Goal: Information Seeking & Learning: Check status

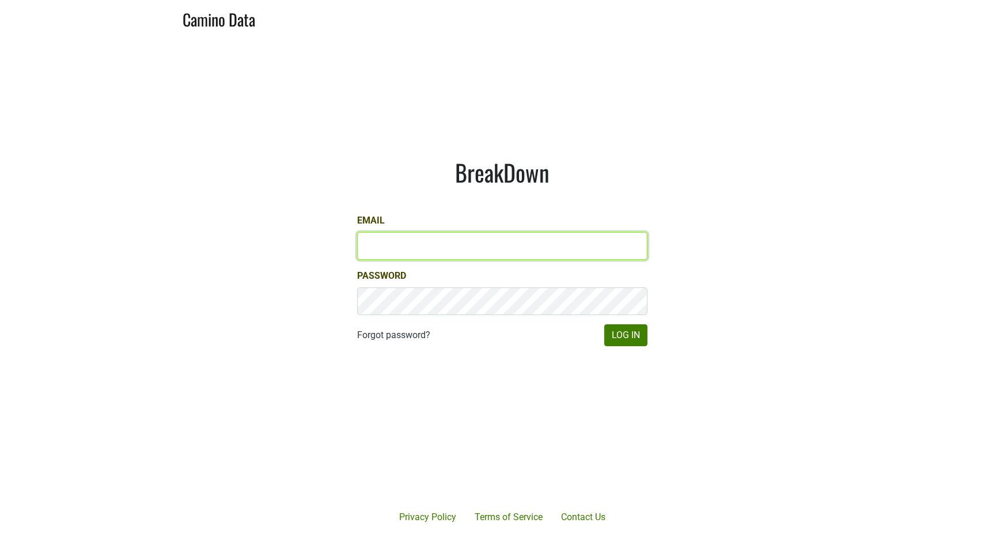
type input "kashy@ashesdiamonds.com"
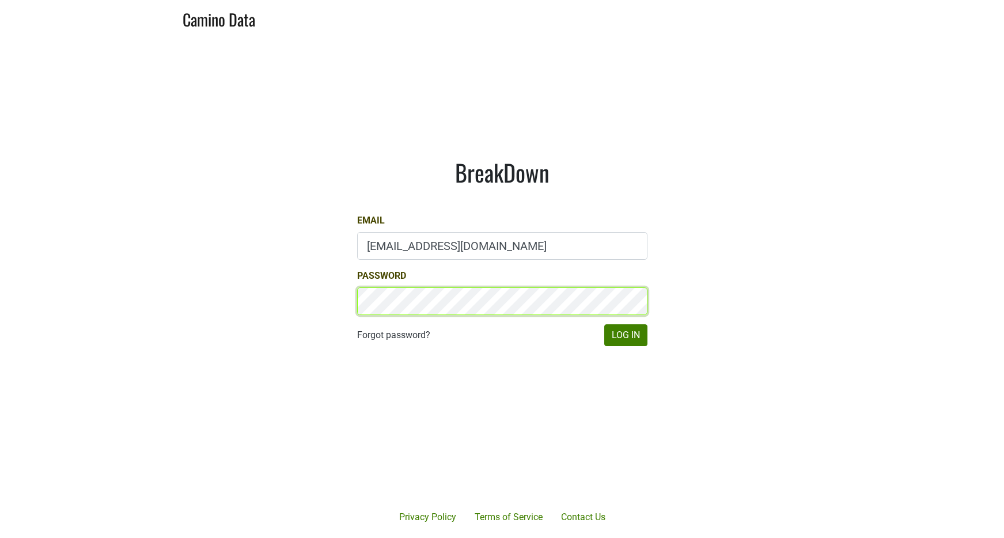
click at [625, 335] on button "Log In" at bounding box center [625, 335] width 43 height 22
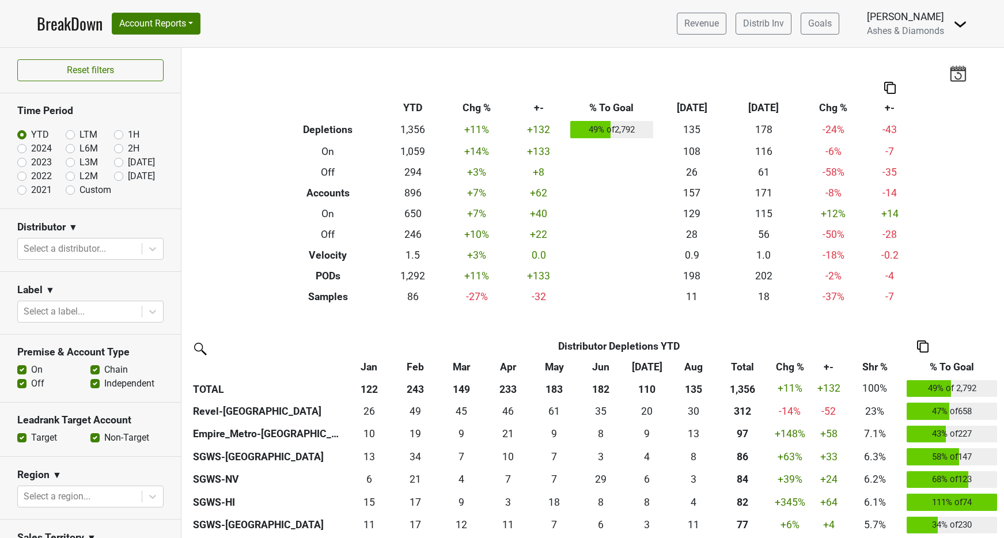
click at [128, 177] on label "[DATE]" at bounding box center [141, 176] width 27 height 14
click at [122, 177] on input "Sep '25" at bounding box center [137, 175] width 46 height 12
radio input "true"
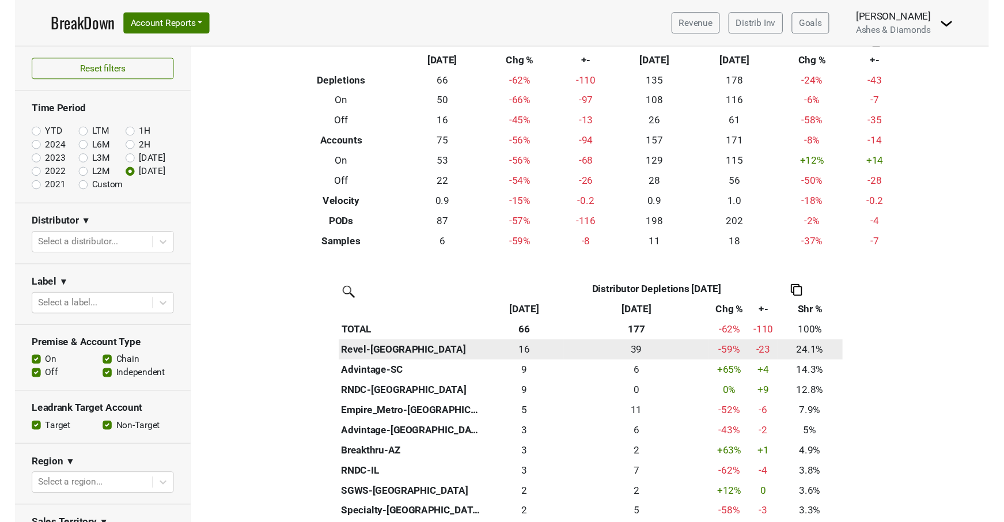
scroll to position [44, 0]
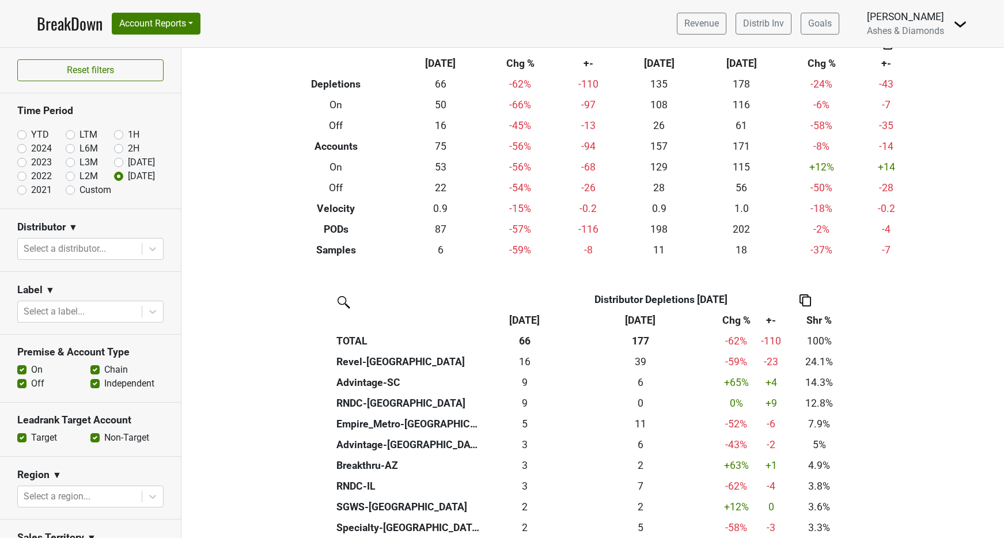
drag, startPoint x: 522, startPoint y: 355, endPoint x: 522, endPoint y: 339, distance: 16.1
click at [522, 355] on div "16 16" at bounding box center [525, 361] width 76 height 15
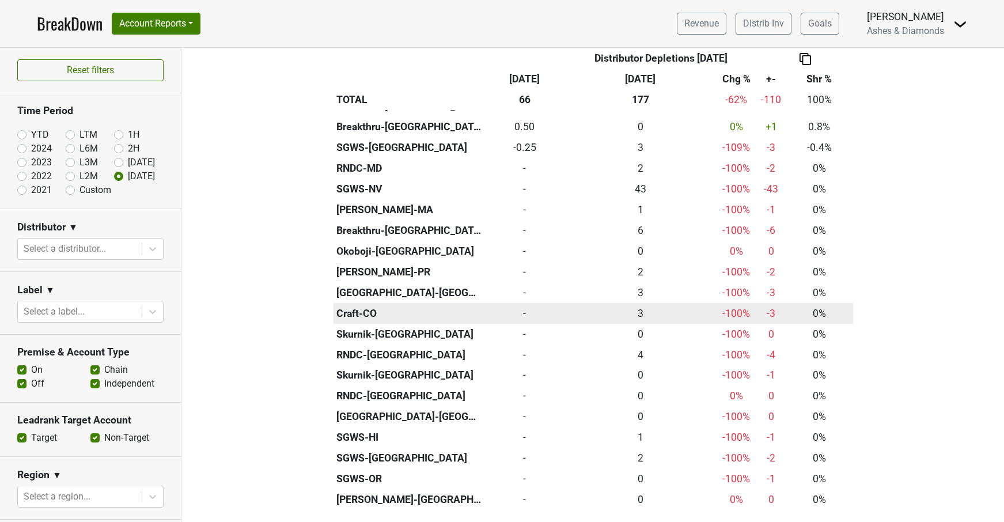
scroll to position [502, 0]
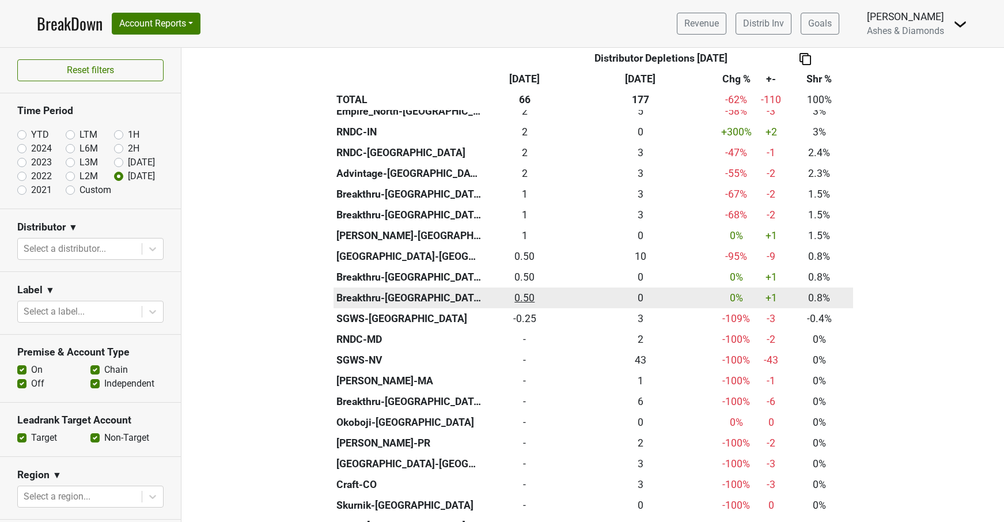
click at [529, 290] on div "0.5 0.50" at bounding box center [525, 297] width 76 height 15
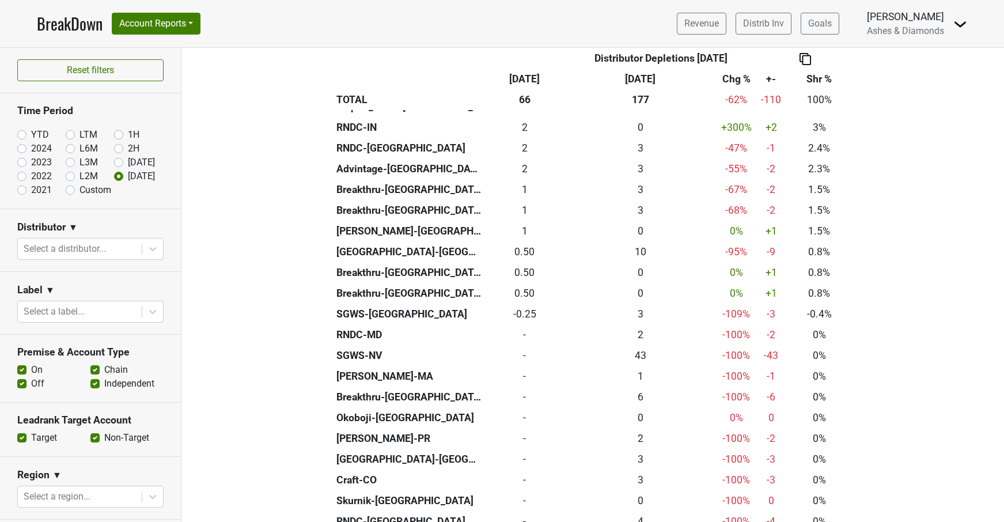
click at [128, 162] on label "Aug '25" at bounding box center [141, 163] width 27 height 14
click at [119, 162] on input "Aug '25" at bounding box center [137, 162] width 46 height 12
radio input "true"
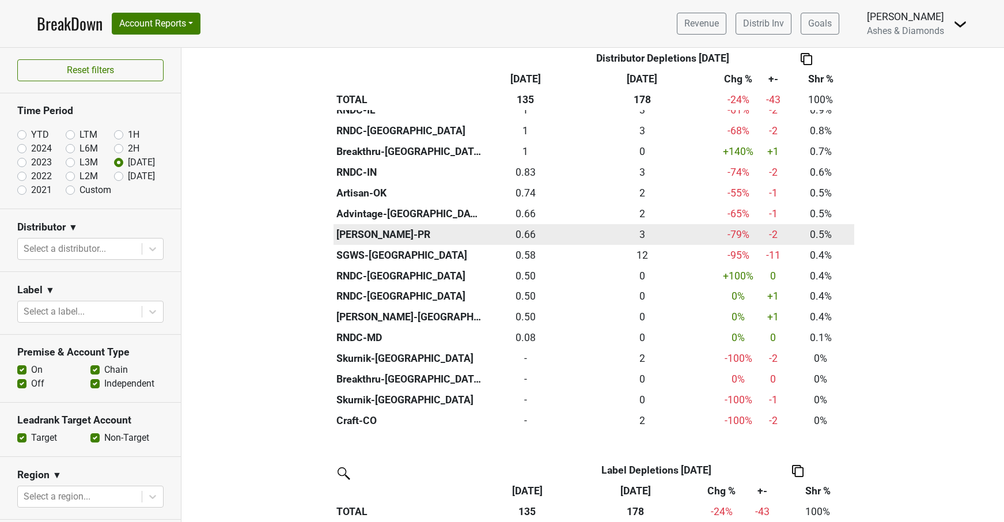
scroll to position [753, 0]
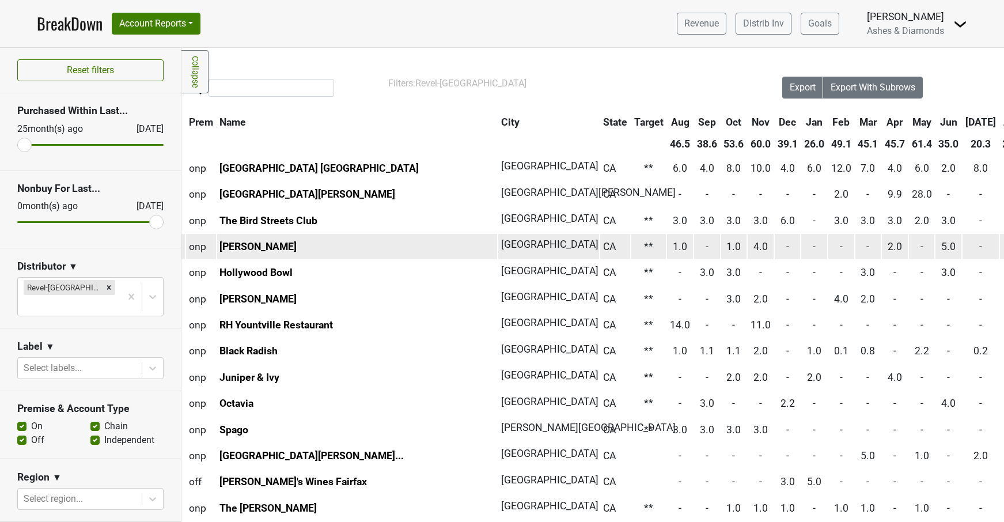
scroll to position [0, 24]
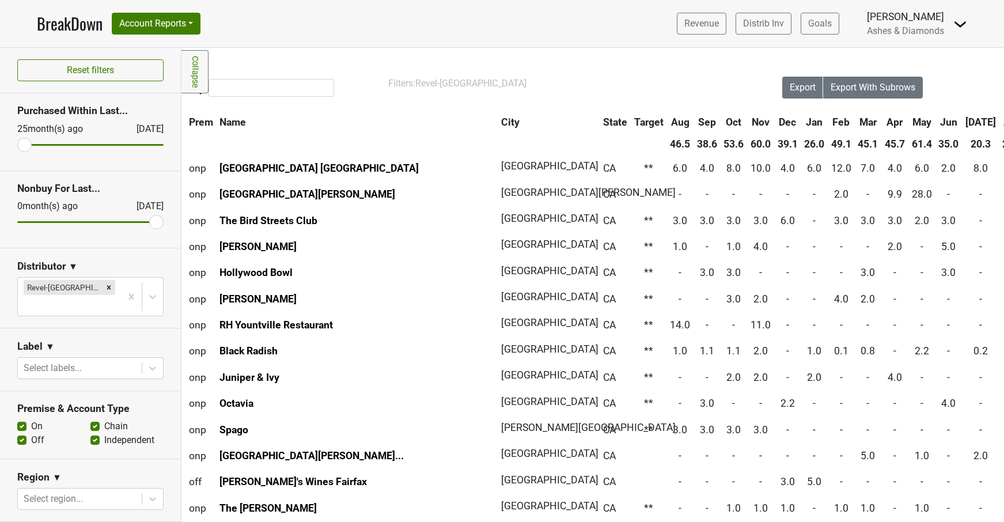
click at [90, 25] on link "BreakDown" at bounding box center [70, 24] width 66 height 24
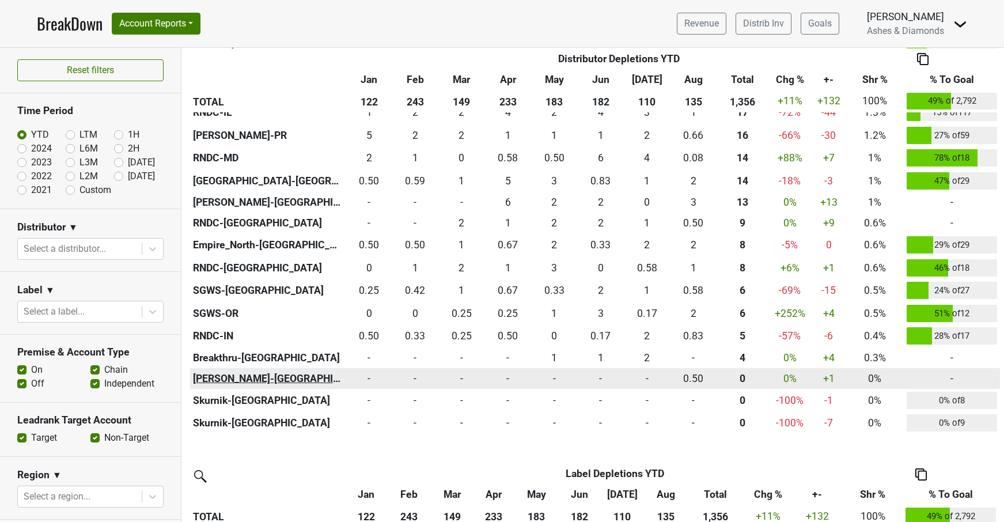
scroll to position [818, 0]
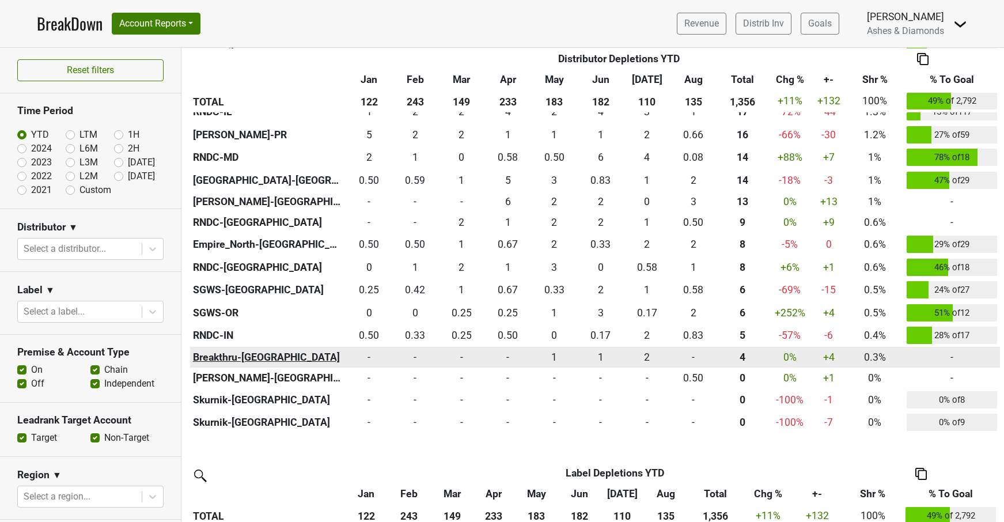
click at [219, 349] on th "Breakthru-[GEOGRAPHIC_DATA]" at bounding box center [268, 357] width 156 height 21
click at [647, 358] on div "2 2" at bounding box center [647, 357] width 41 height 15
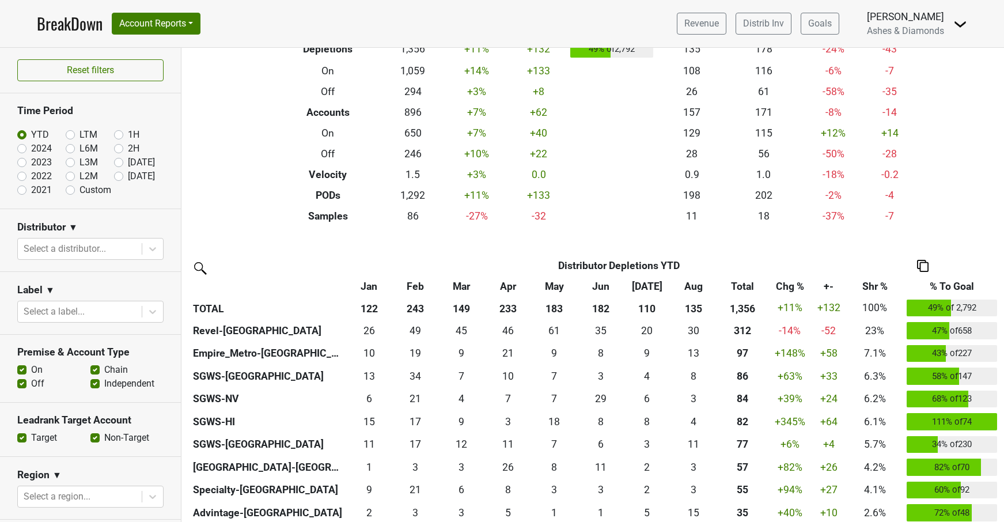
scroll to position [89, 0]
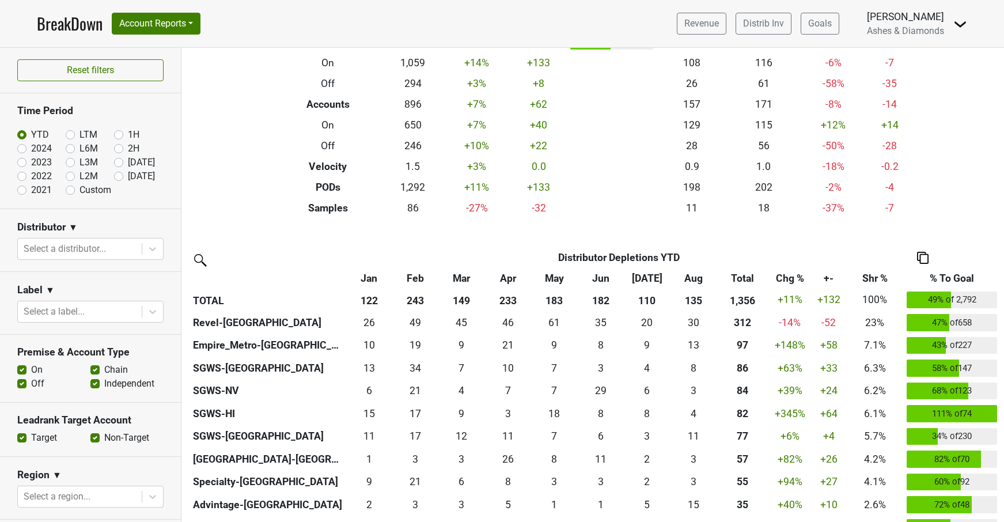
click at [128, 177] on label "[DATE]" at bounding box center [141, 176] width 27 height 14
click at [121, 177] on input "[DATE]" at bounding box center [137, 175] width 46 height 12
radio input "true"
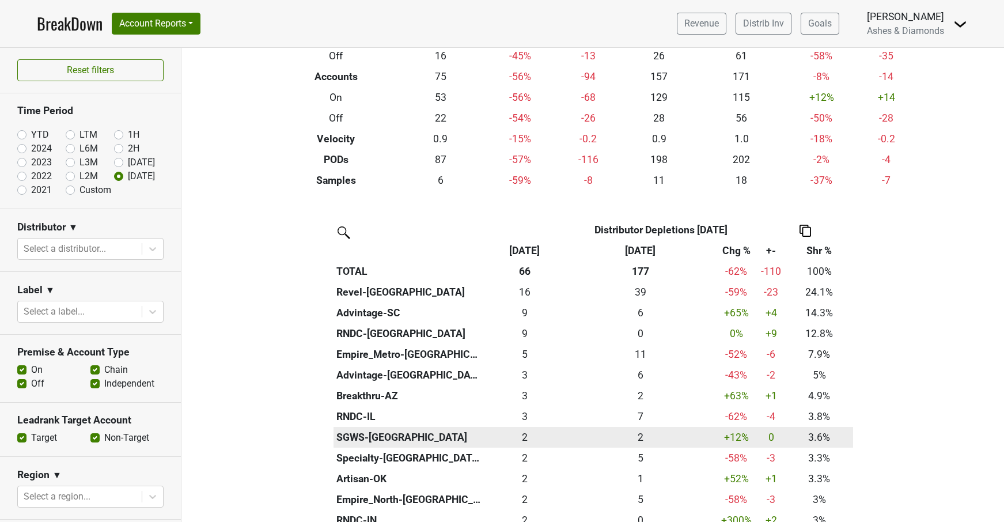
scroll to position [143, 0]
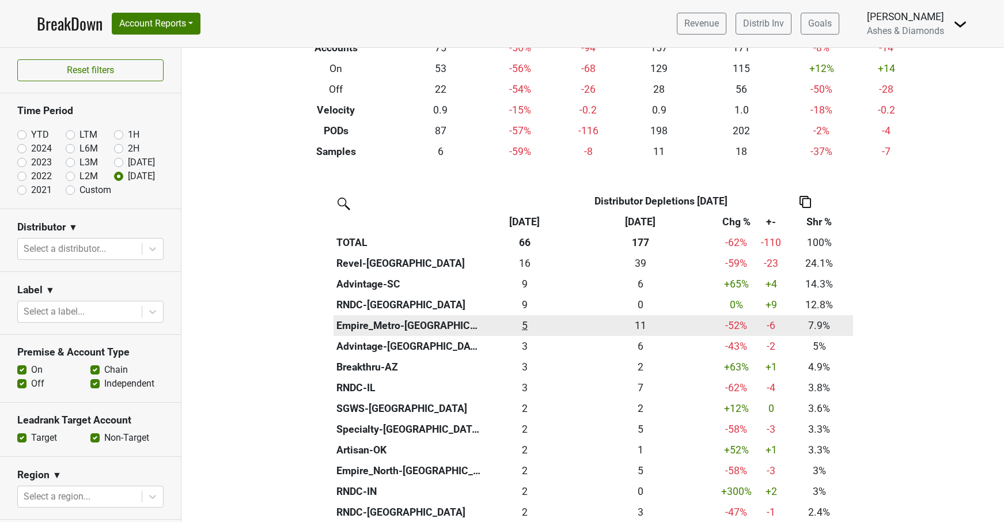
click at [527, 323] on div "5.25 5" at bounding box center [525, 325] width 76 height 15
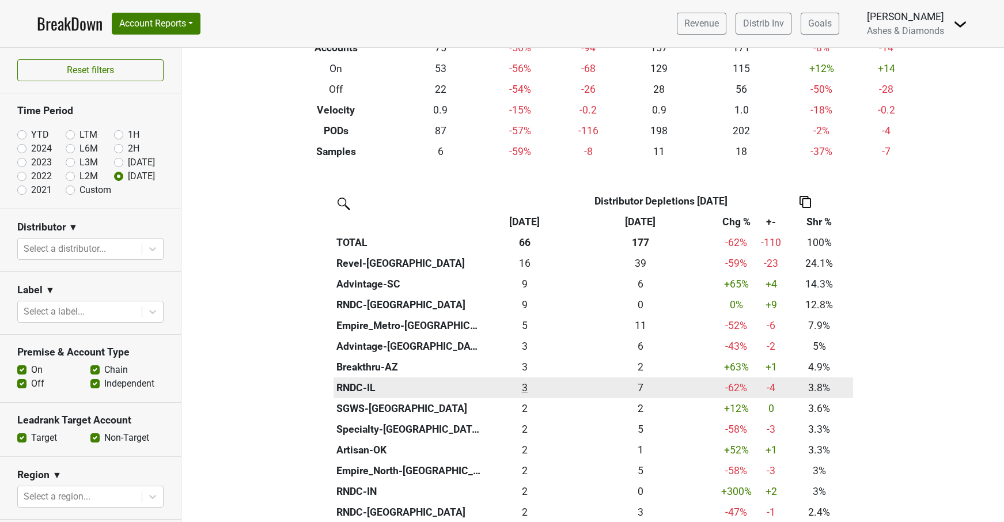
click at [526, 382] on div "2.5 3" at bounding box center [525, 387] width 76 height 15
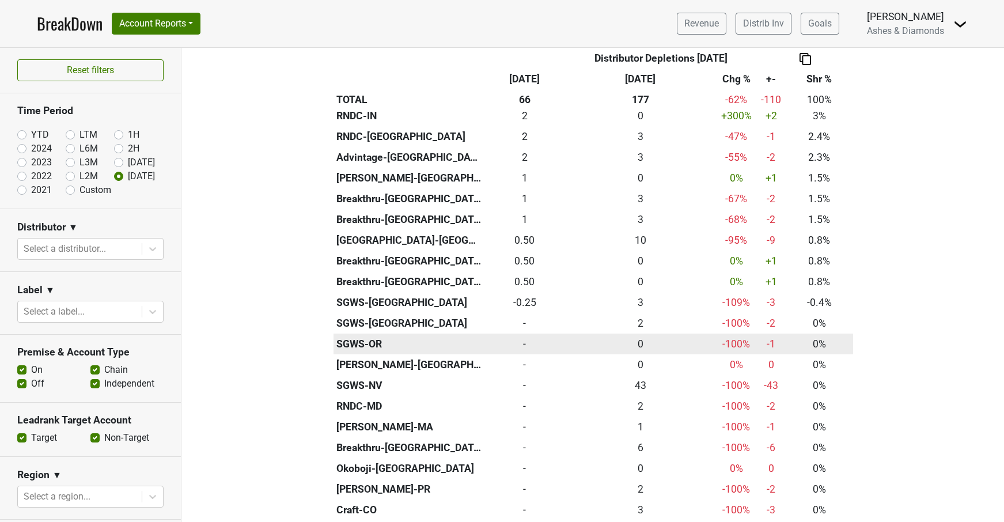
scroll to position [519, 0]
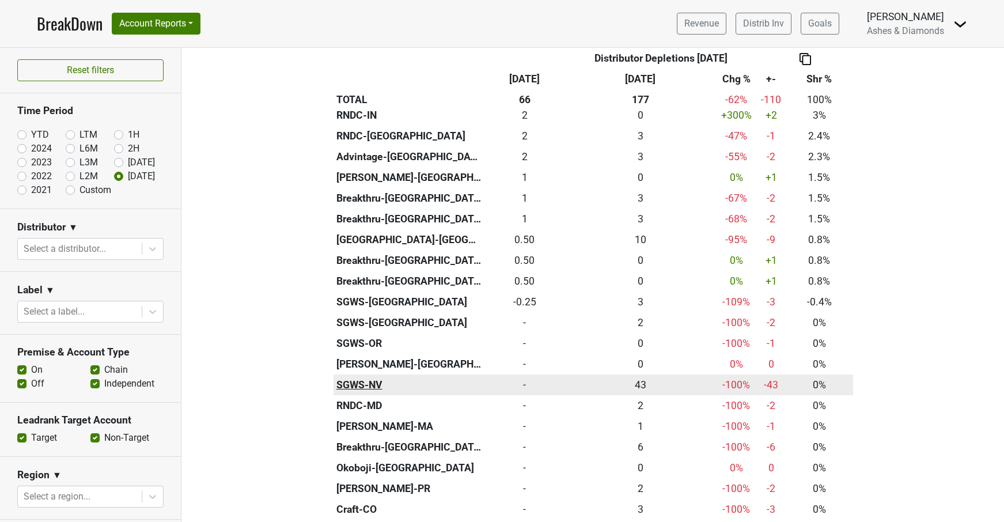
click at [369, 376] on th "SGWS-NV" at bounding box center [408, 384] width 150 height 21
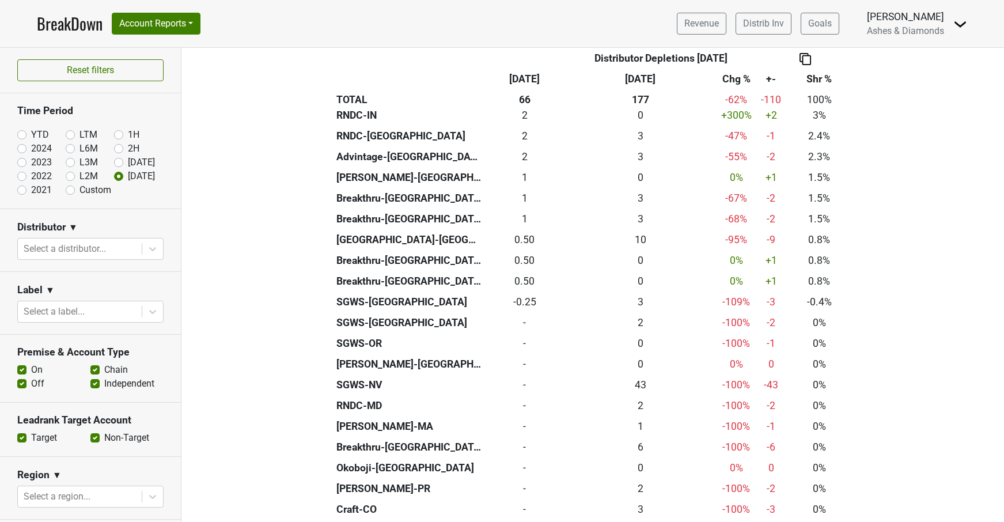
click at [31, 132] on label "YTD" at bounding box center [40, 135] width 18 height 14
click at [22, 132] on input "YTD" at bounding box center [40, 134] width 46 height 12
radio input "true"
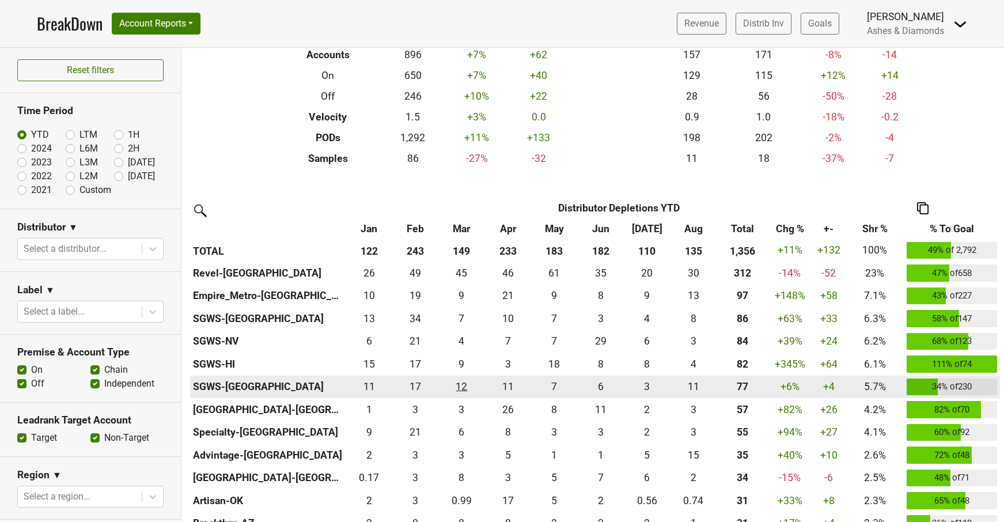
scroll to position [140, 0]
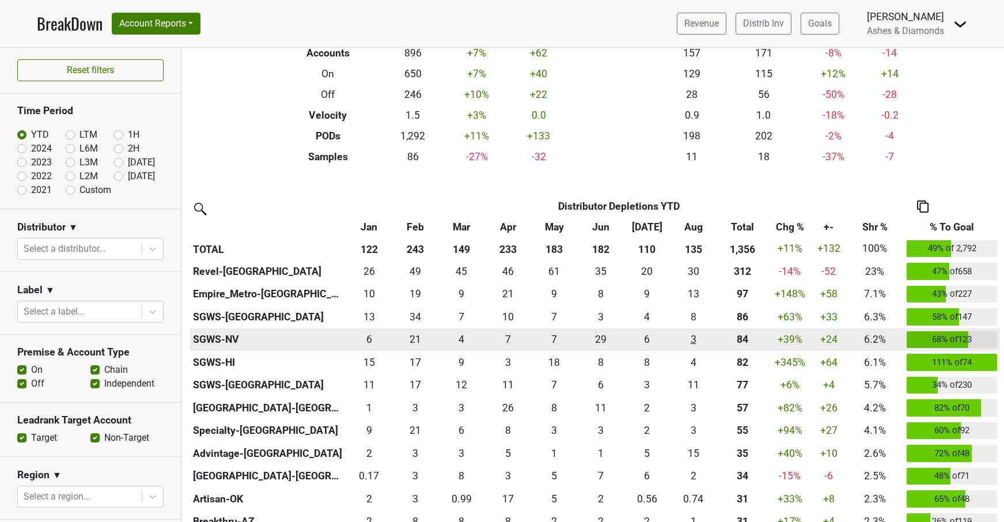
click at [696, 336] on div "3 3" at bounding box center [693, 339] width 41 height 15
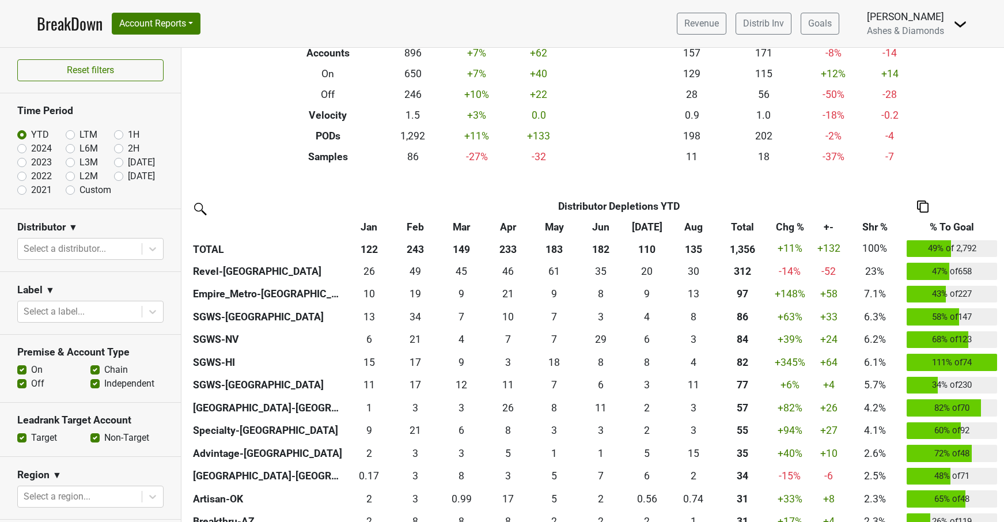
scroll to position [152, 0]
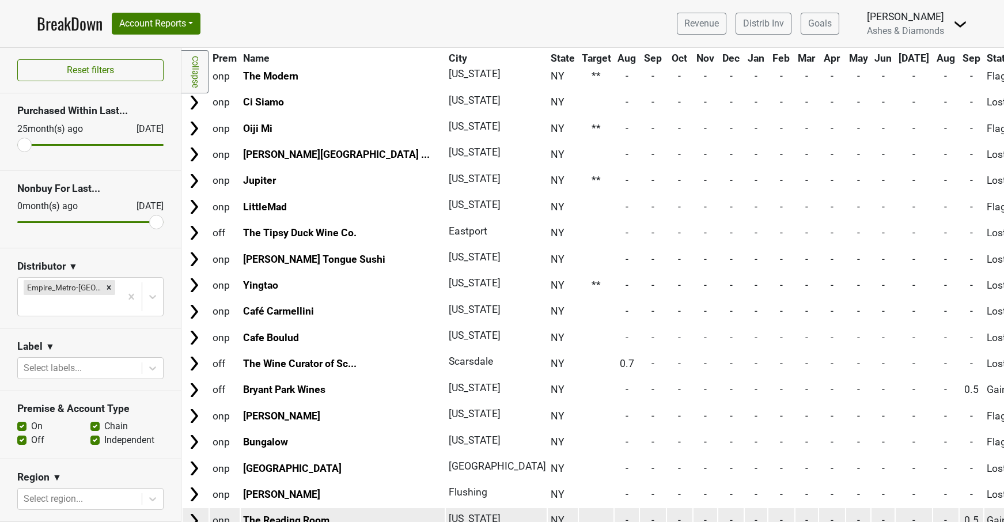
scroll to position [2470, 0]
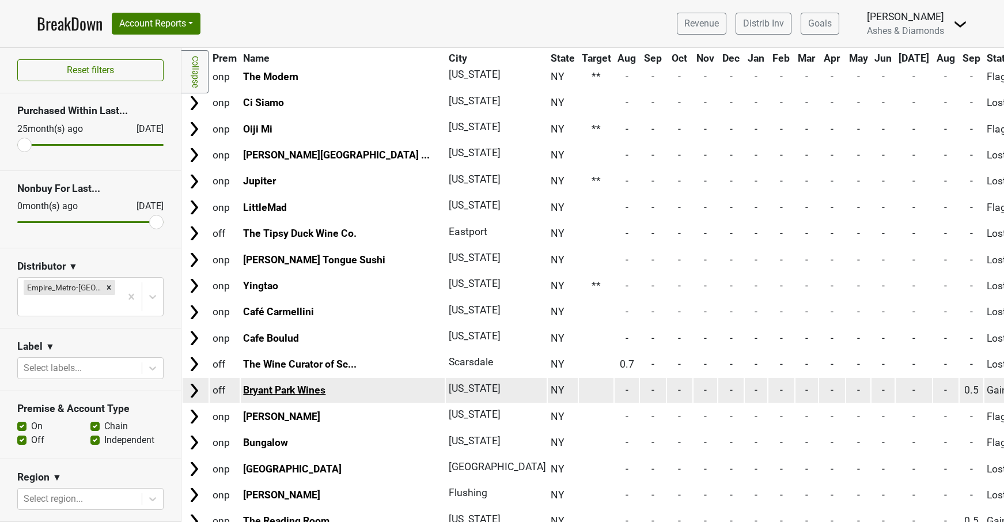
click at [293, 384] on link "Bryant Park Wines" at bounding box center [284, 390] width 82 height 12
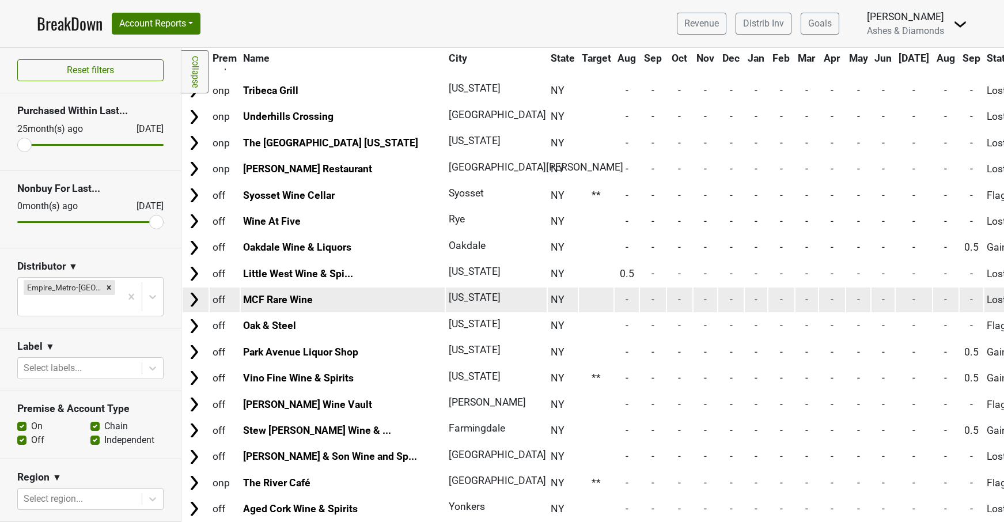
scroll to position [1910, 0]
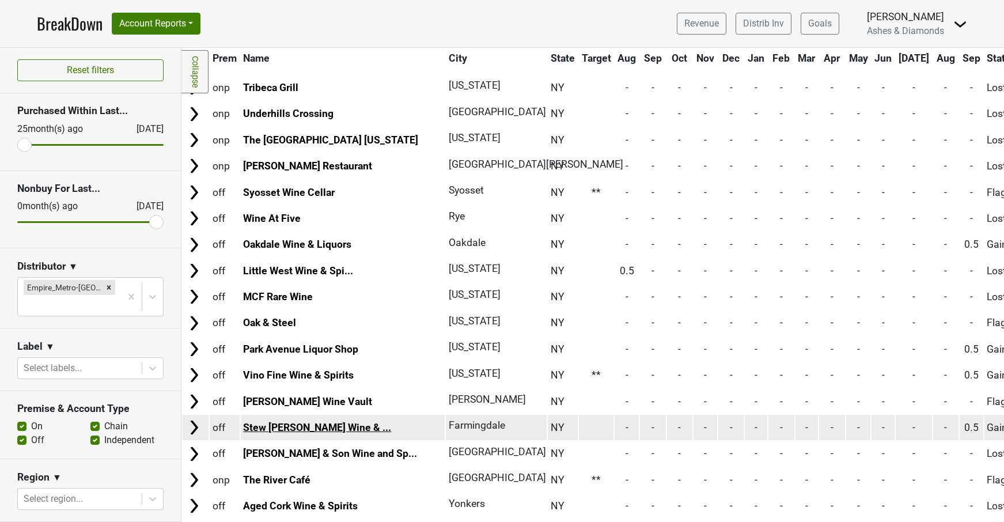
click at [307, 422] on link "Stew Leonard's Wine & ..." at bounding box center [317, 428] width 148 height 12
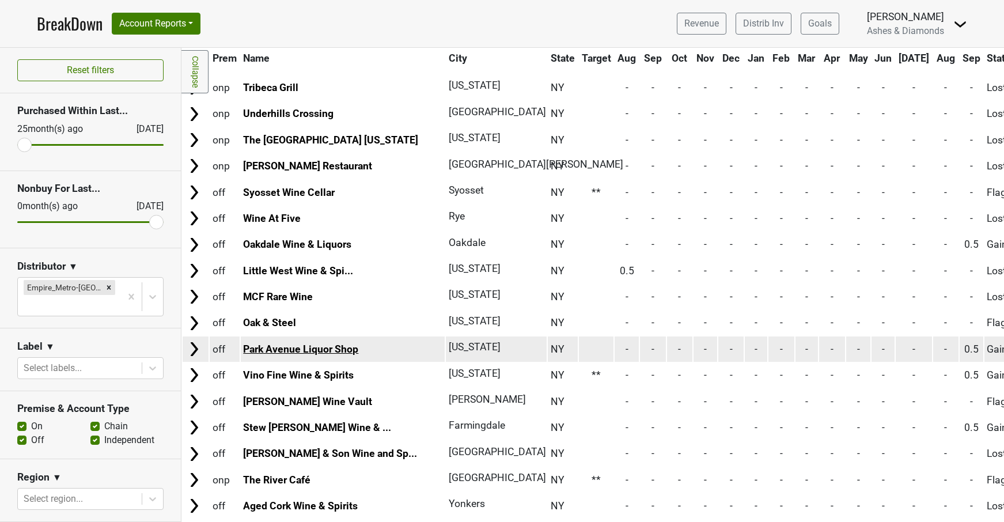
click at [335, 343] on link "Park Avenue Liquor Shop" at bounding box center [300, 349] width 115 height 12
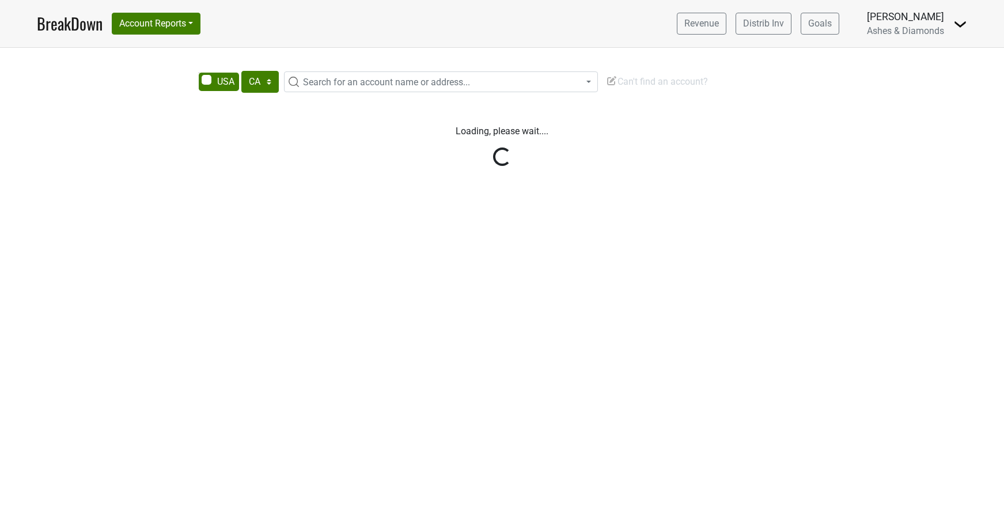
select select "CA"
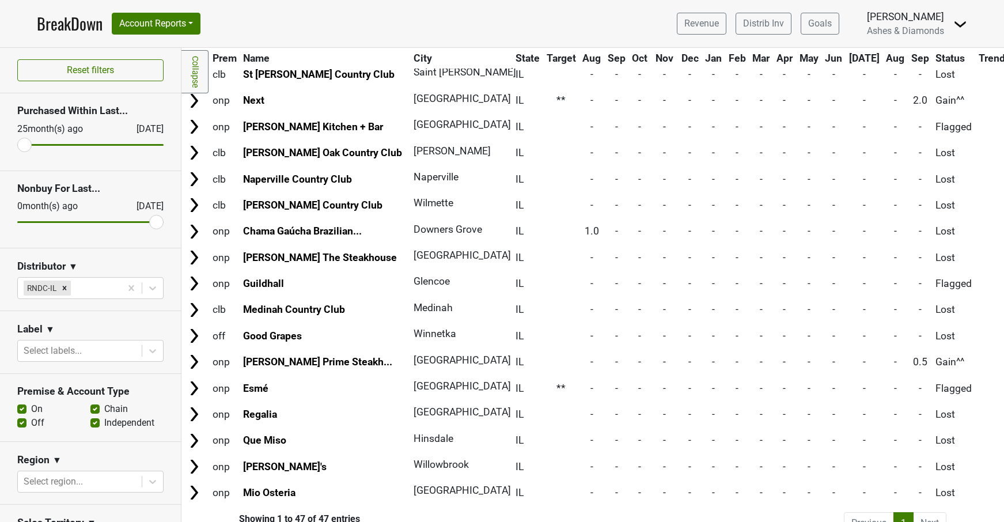
scroll to position [877, 0]
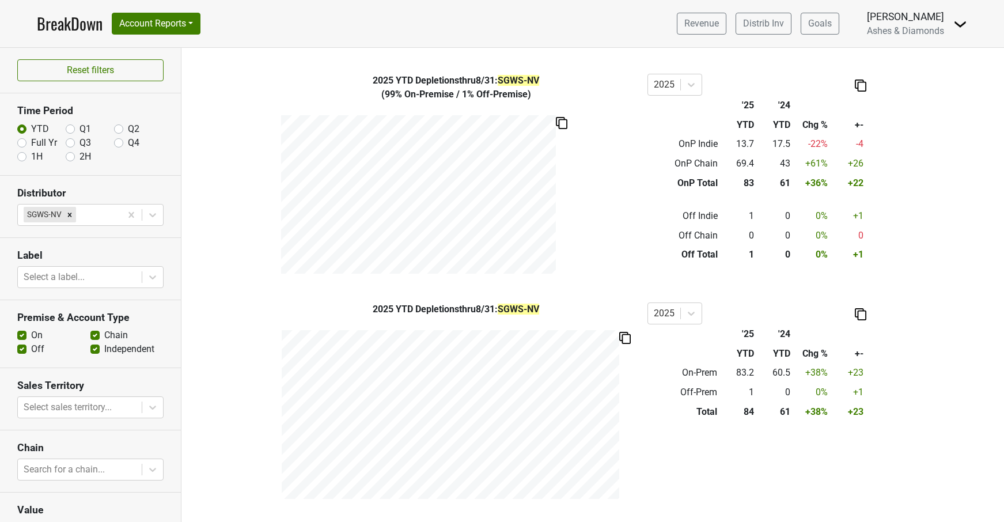
scroll to position [364, 0]
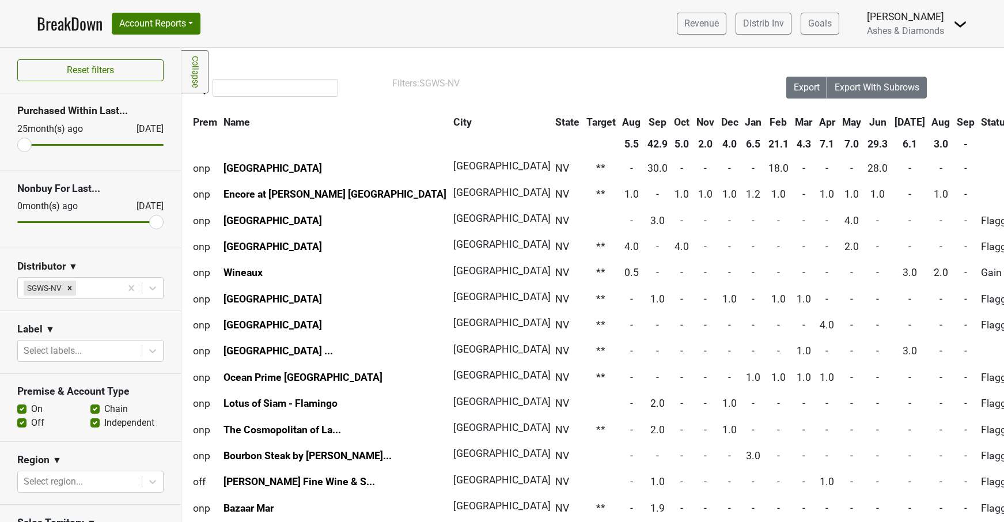
scroll to position [0, 20]
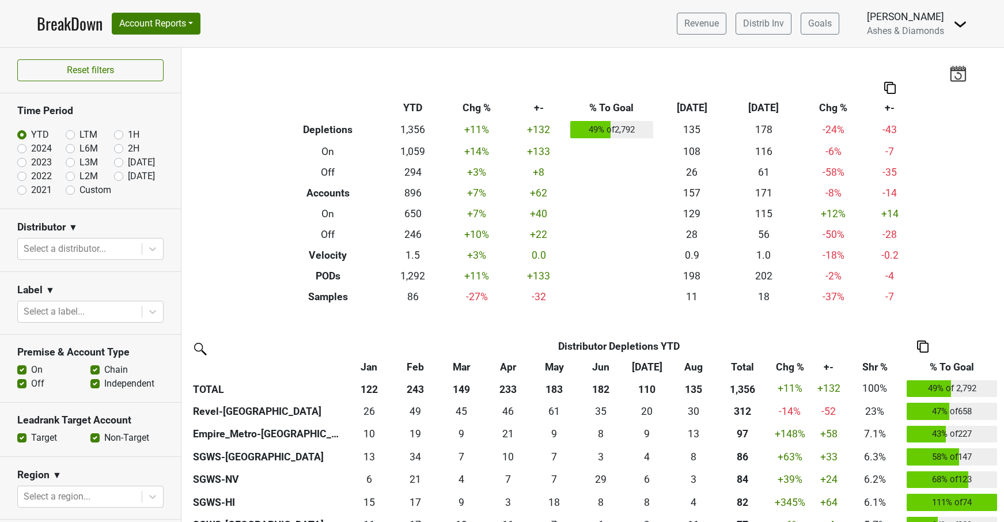
click at [128, 176] on label "[DATE]" at bounding box center [141, 176] width 27 height 14
click at [120, 176] on input "[DATE]" at bounding box center [137, 175] width 46 height 12
radio input "true"
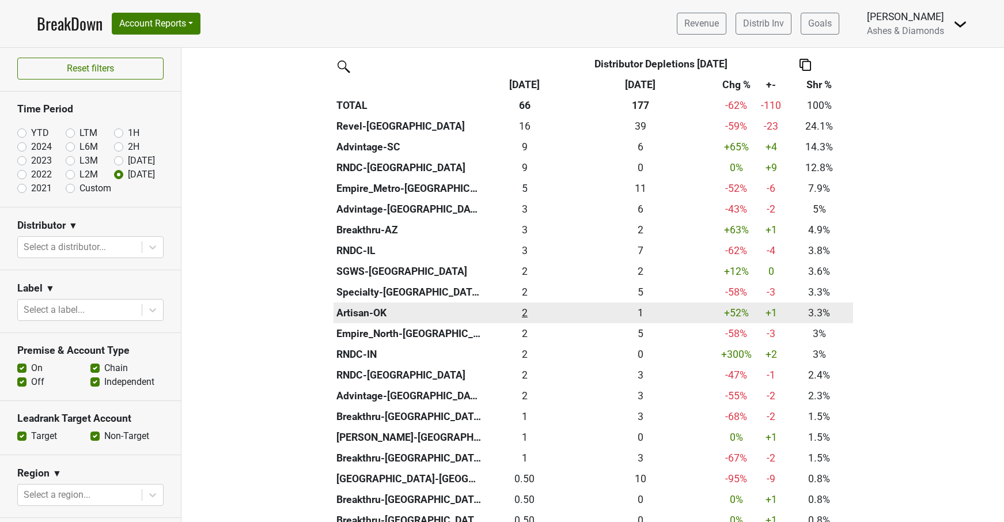
scroll to position [280, 0]
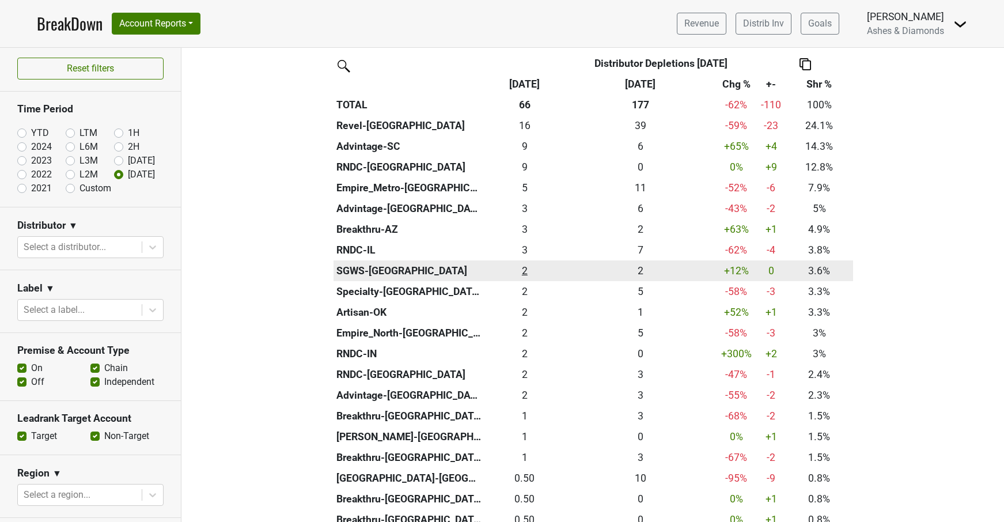
click at [525, 270] on div "2.417 2" at bounding box center [525, 270] width 76 height 15
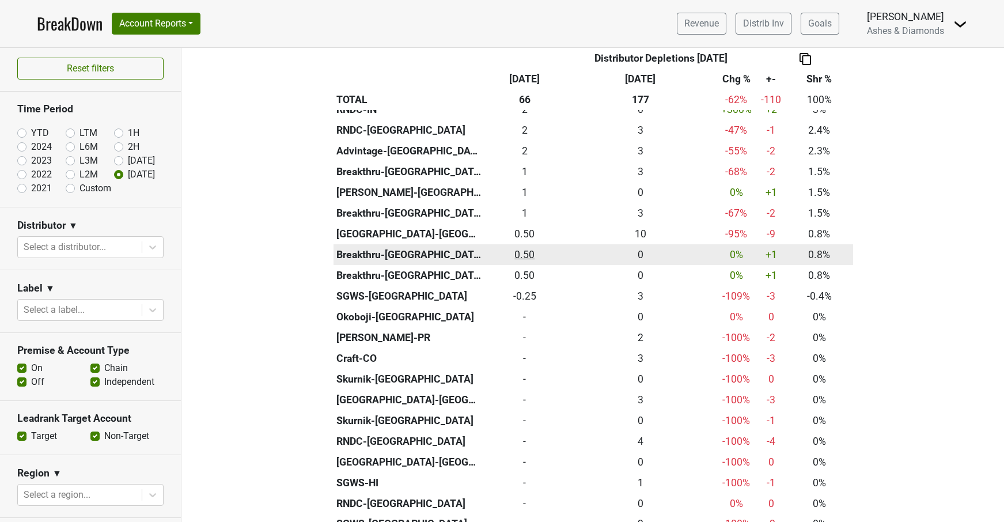
scroll to position [526, 0]
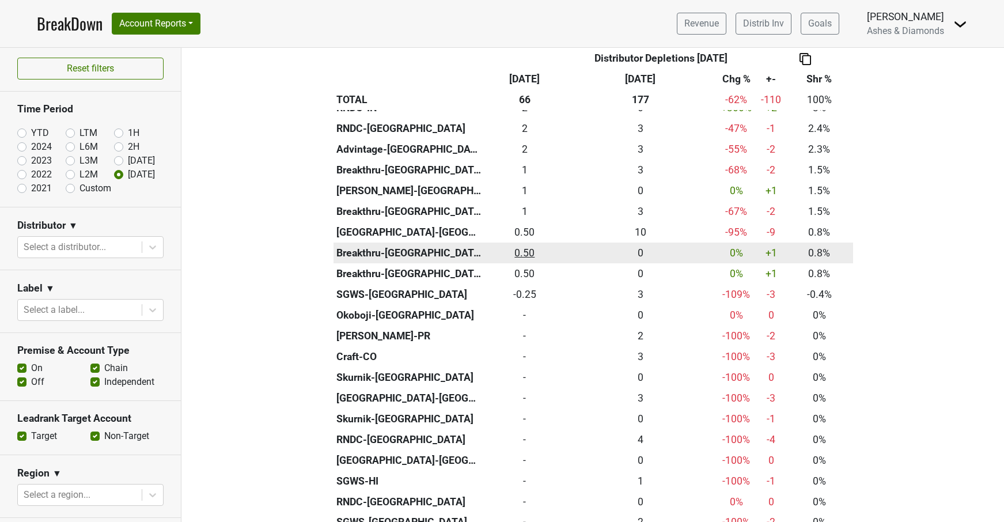
click at [526, 251] on td "0.5 0.50" at bounding box center [524, 252] width 81 height 21
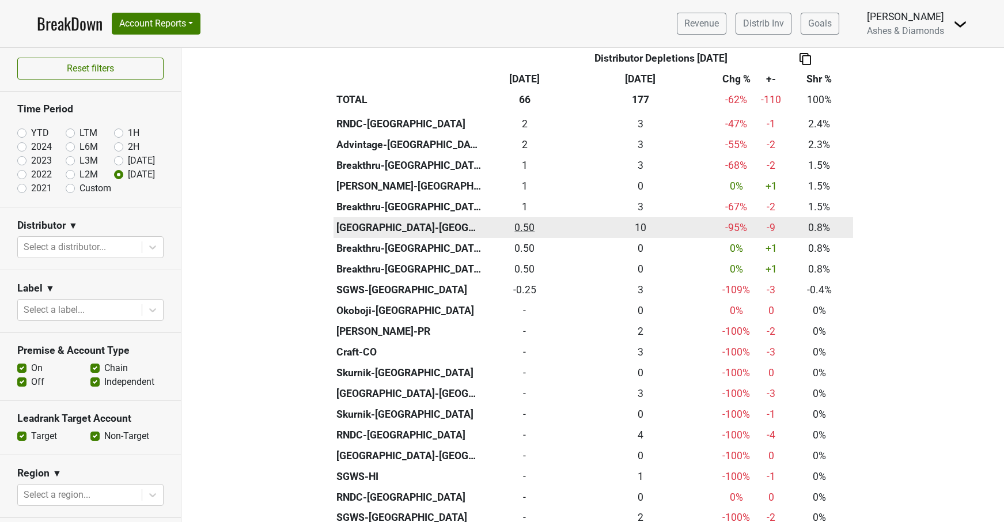
click at [523, 220] on div "0.5 0.50" at bounding box center [525, 227] width 76 height 15
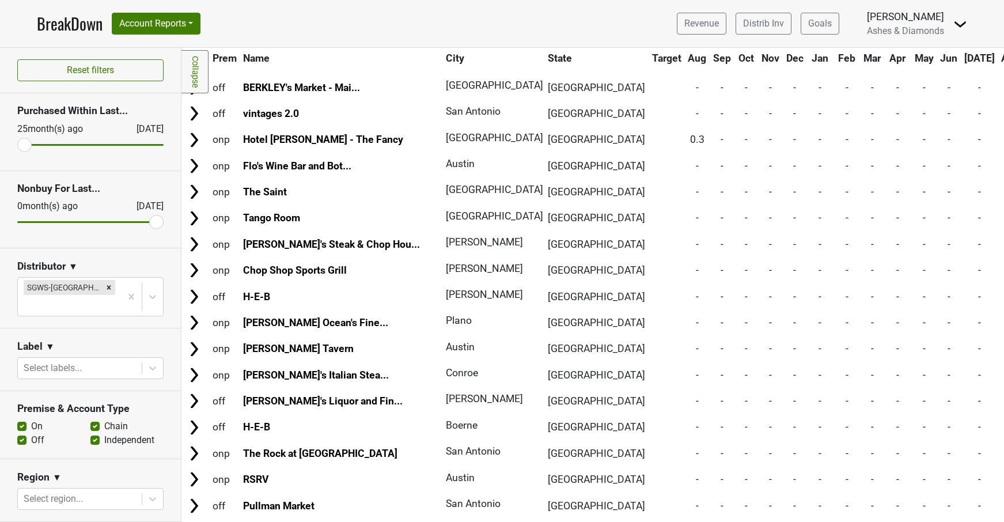
scroll to position [4344, 0]
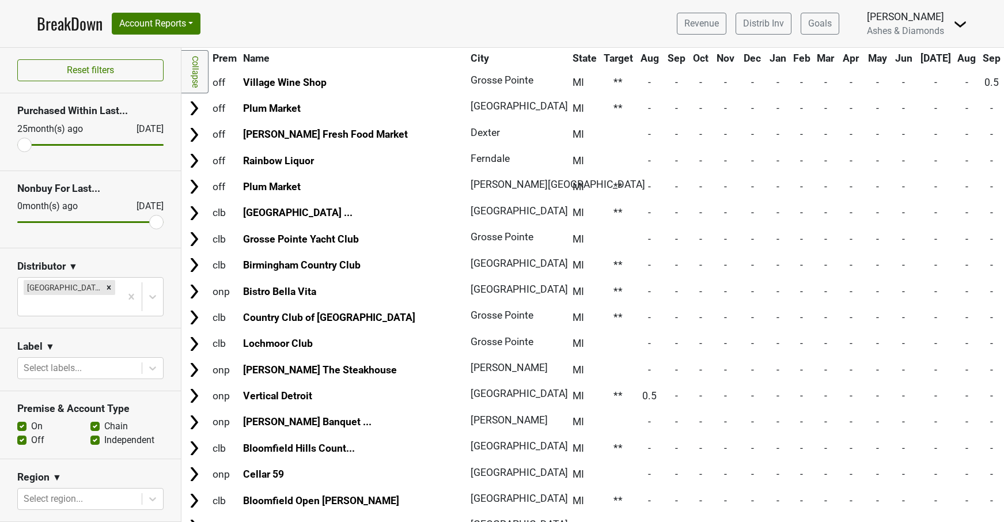
scroll to position [1042, 0]
